Goal: Communication & Community: Answer question/provide support

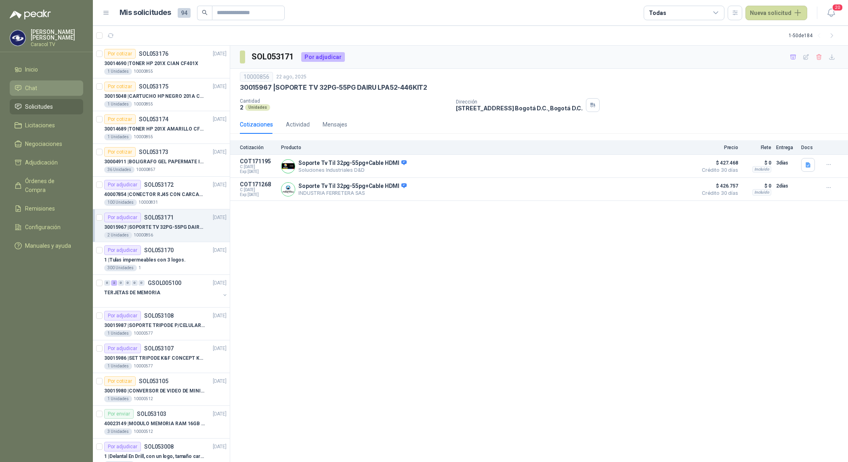
click at [40, 88] on li "Chat" at bounding box center [47, 88] width 64 height 9
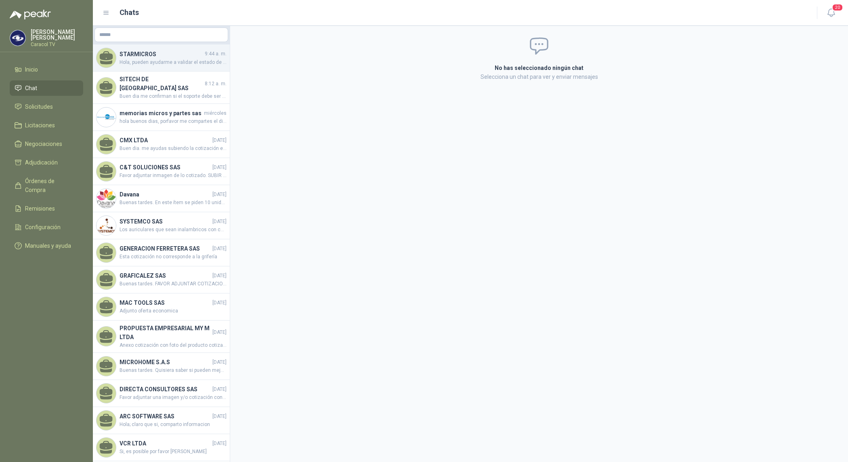
click at [142, 63] on span "Hola, pueden ayudarme a validar el estado de entrega pedido 4510001845 por 5 MO…" at bounding box center [173, 63] width 107 height 8
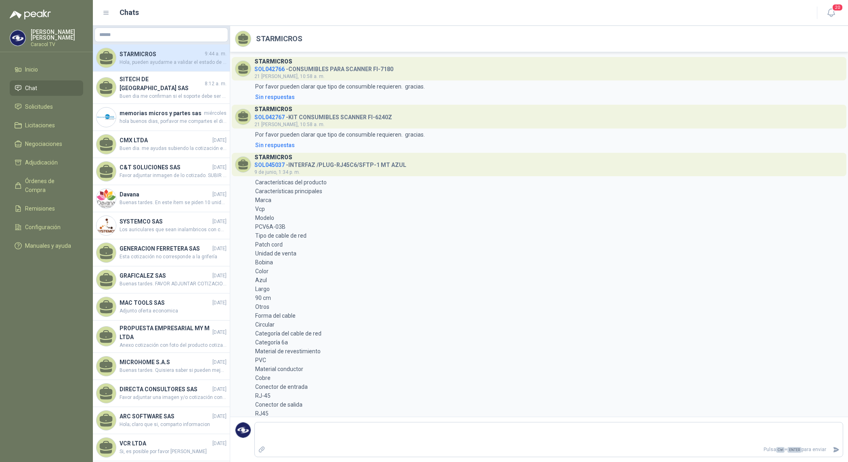
scroll to position [368, 0]
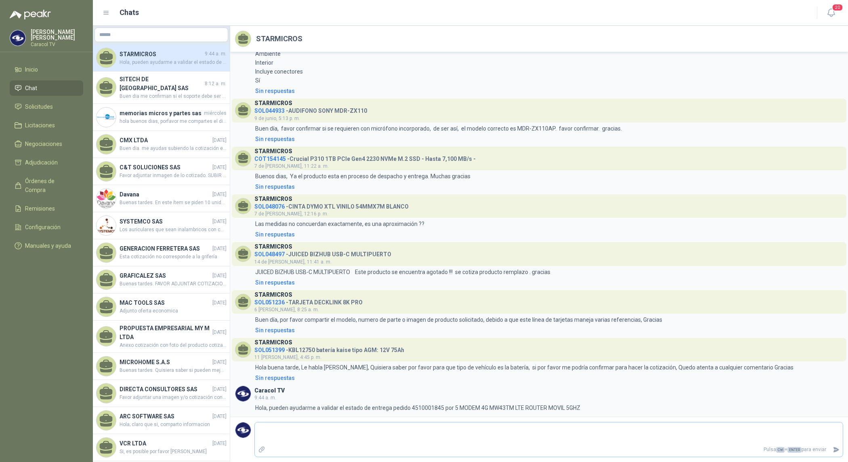
click at [346, 432] on textarea at bounding box center [549, 433] width 588 height 19
